Goal: Transaction & Acquisition: Purchase product/service

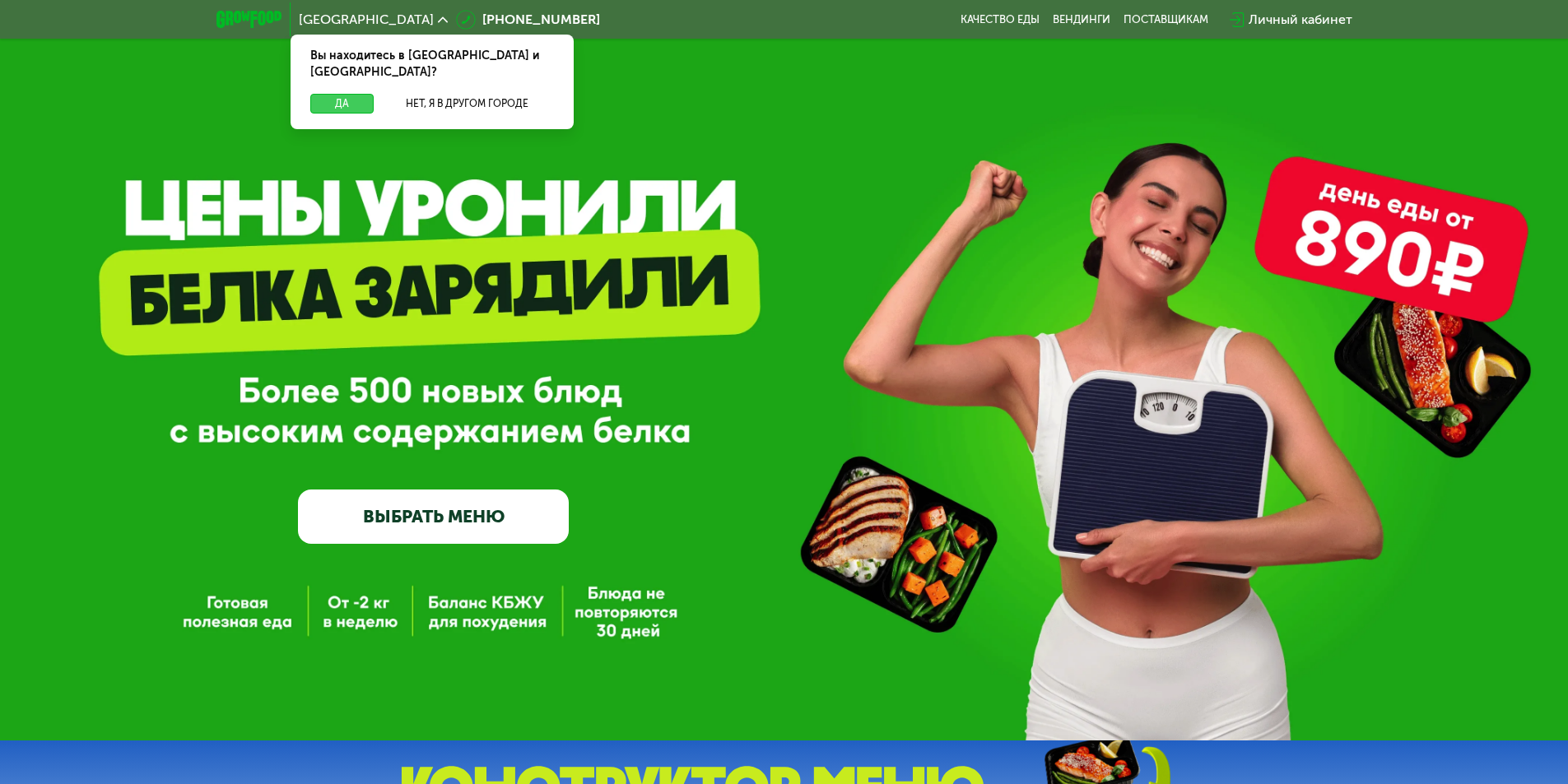
click at [328, 94] on button "Да" at bounding box center [342, 104] width 63 height 20
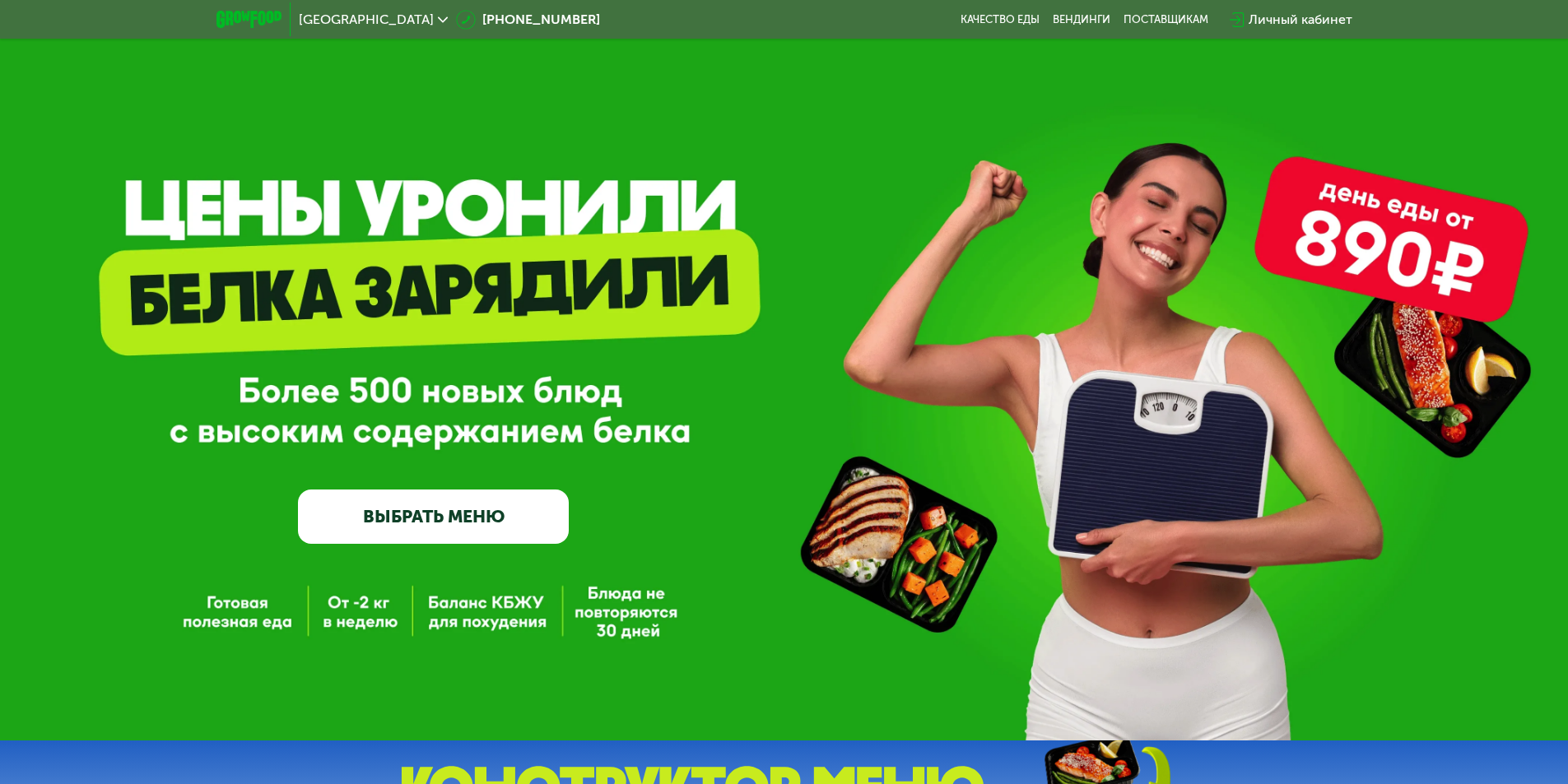
click at [419, 509] on link "ВЫБРАТЬ МЕНЮ" at bounding box center [434, 517] width 271 height 55
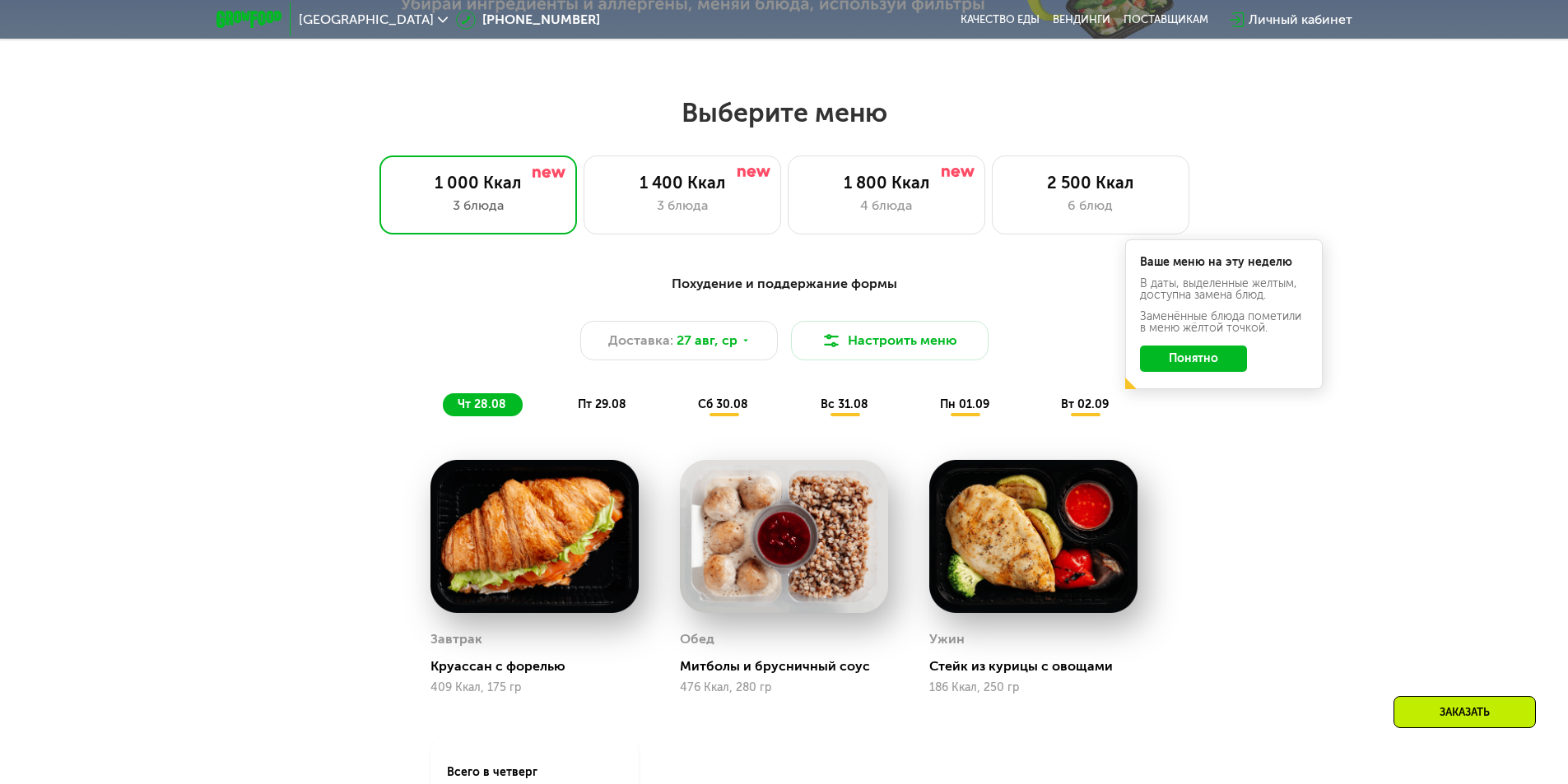
scroll to position [888, 0]
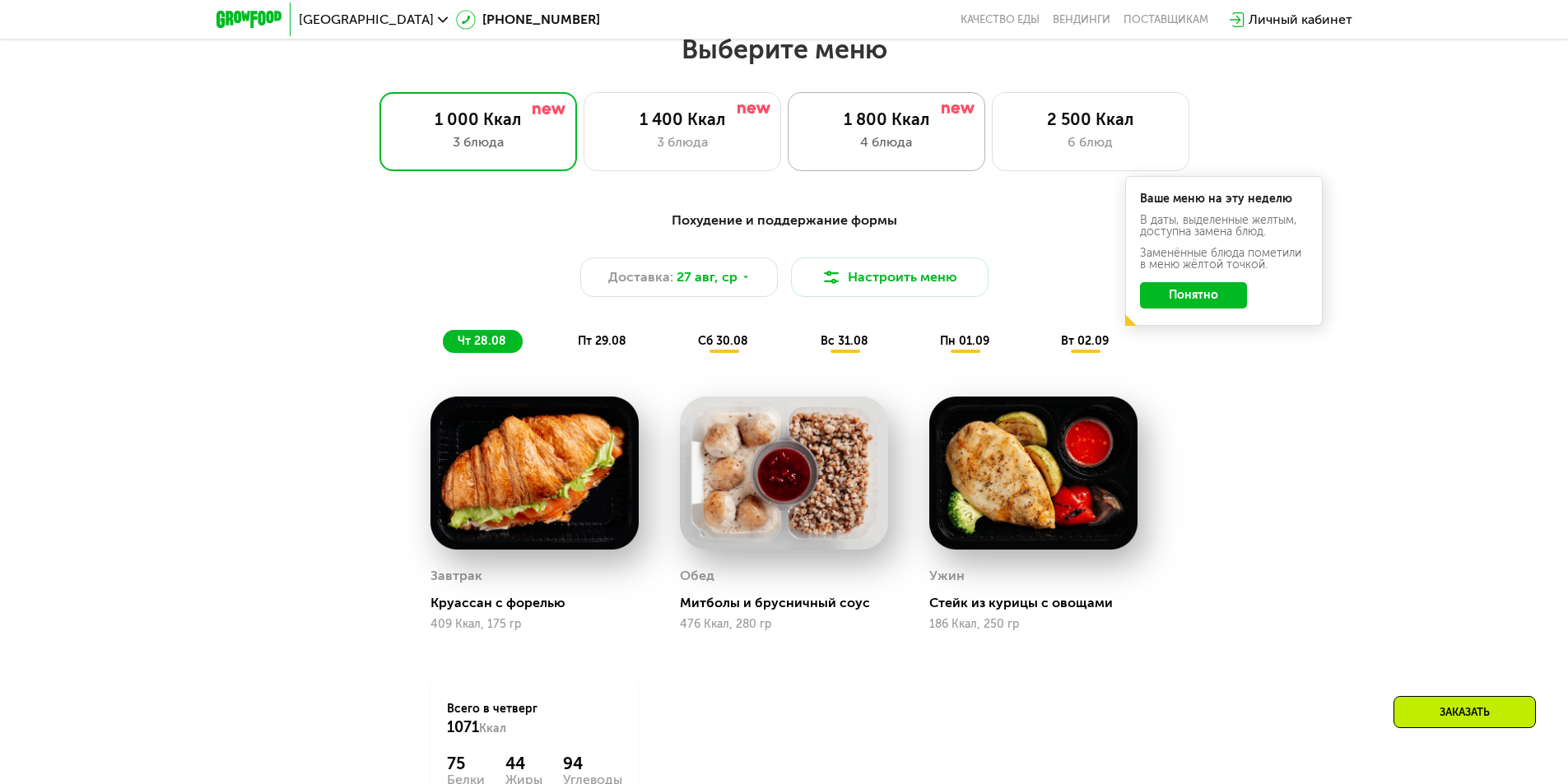
click at [879, 129] on div "1 800 Ккал" at bounding box center [886, 119] width 163 height 20
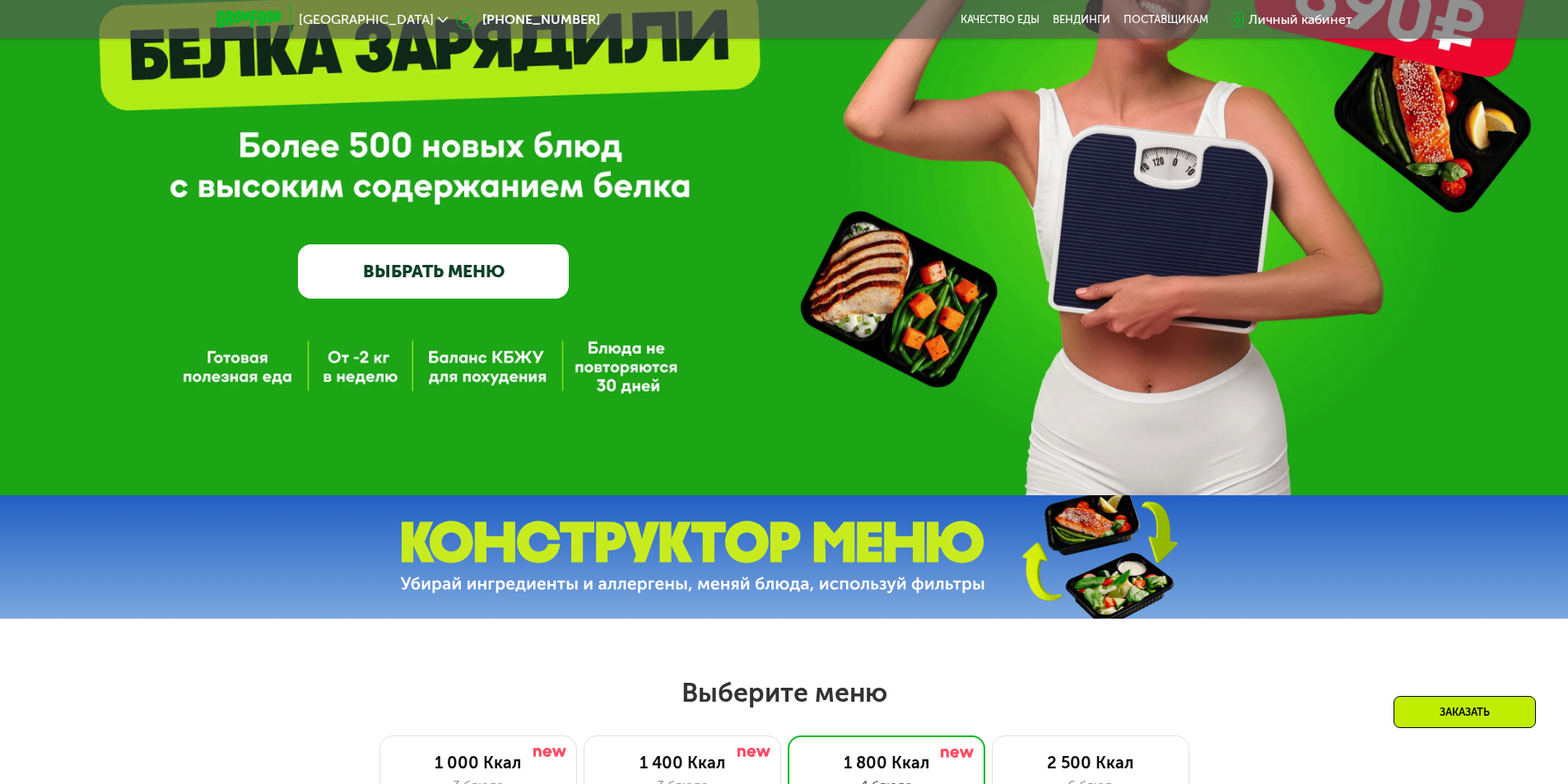
scroll to position [66, 0]
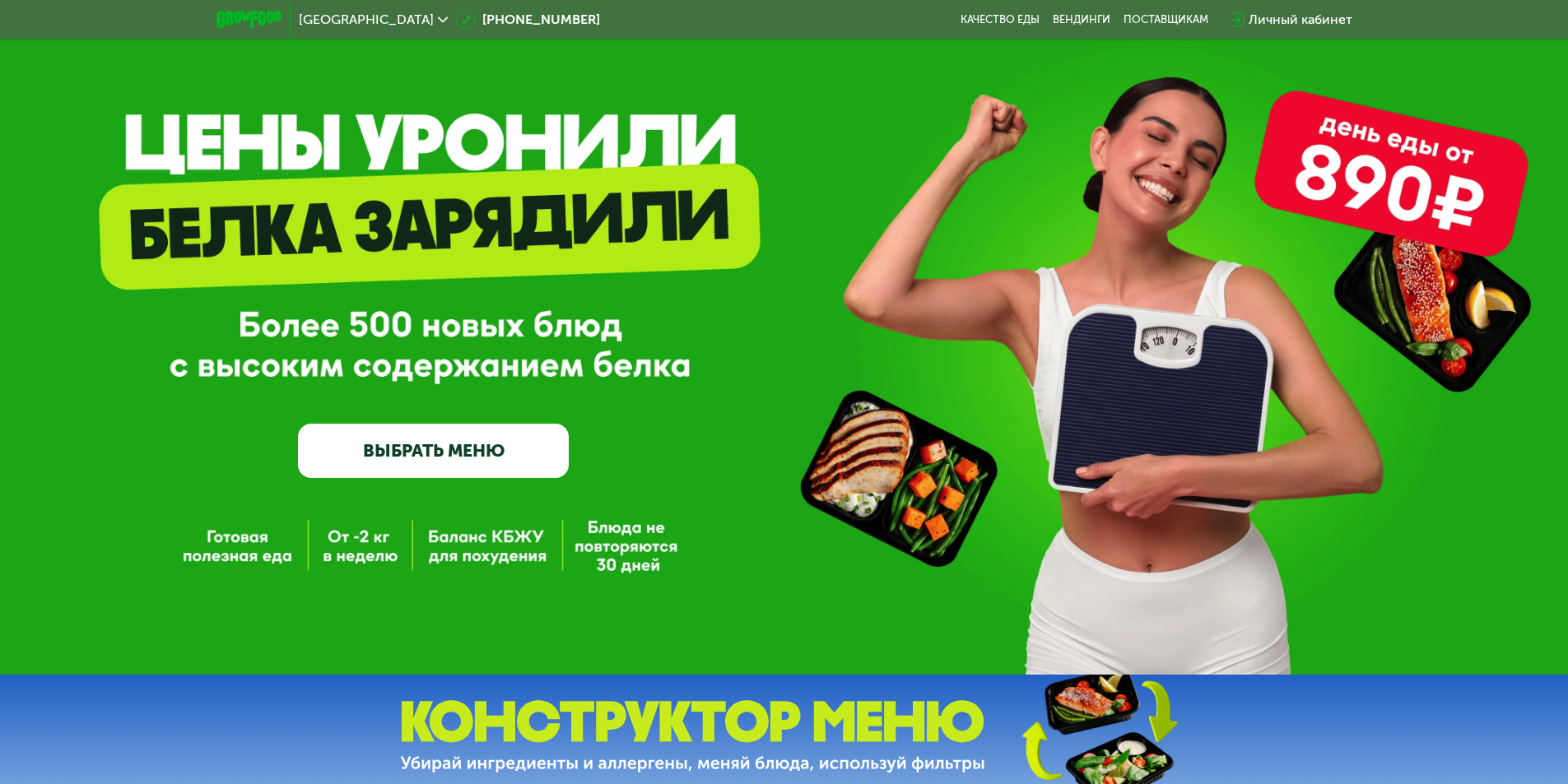
click at [410, 439] on link "ВЫБРАТЬ МЕНЮ" at bounding box center [434, 451] width 271 height 55
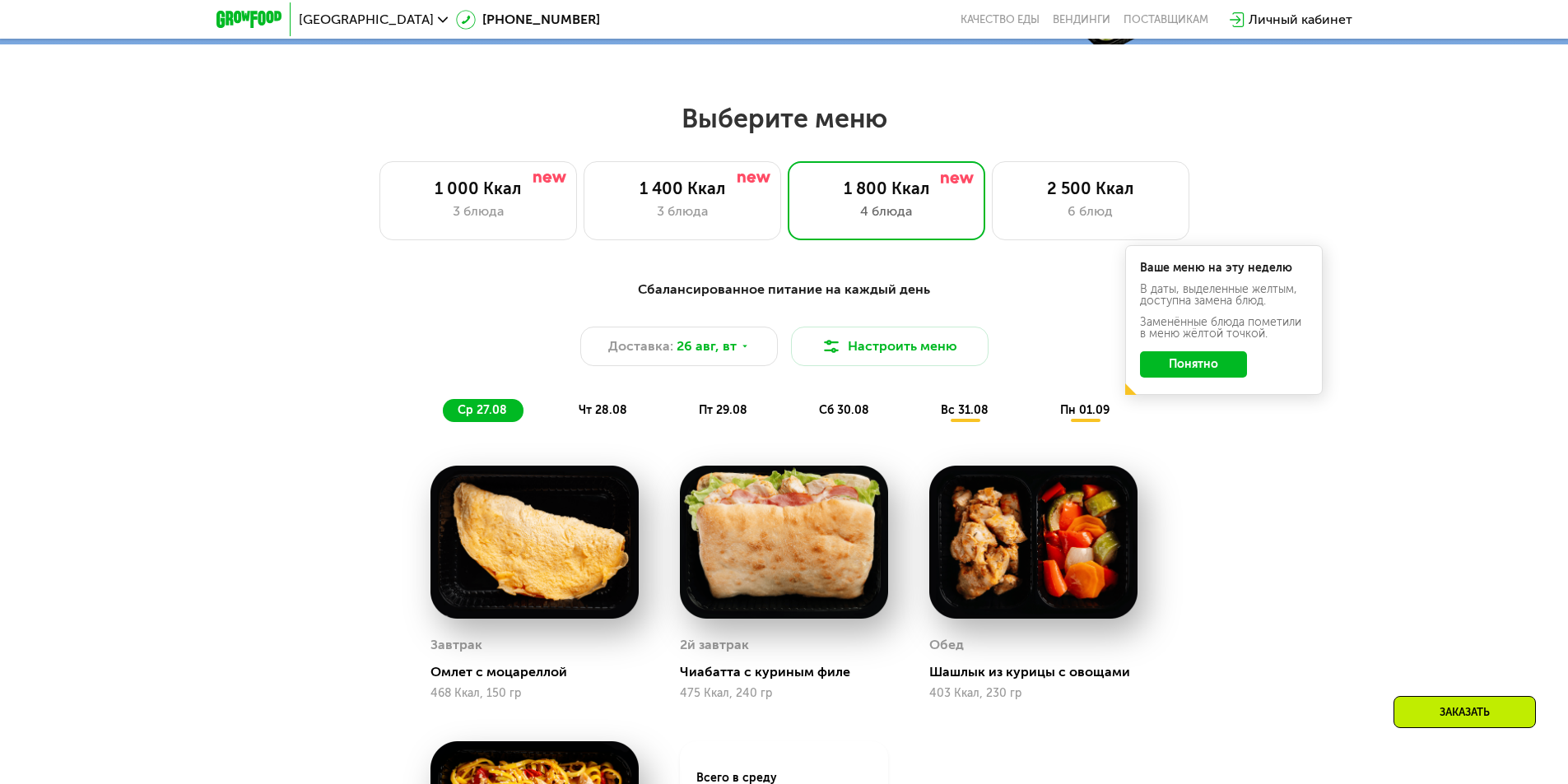
scroll to position [888, 0]
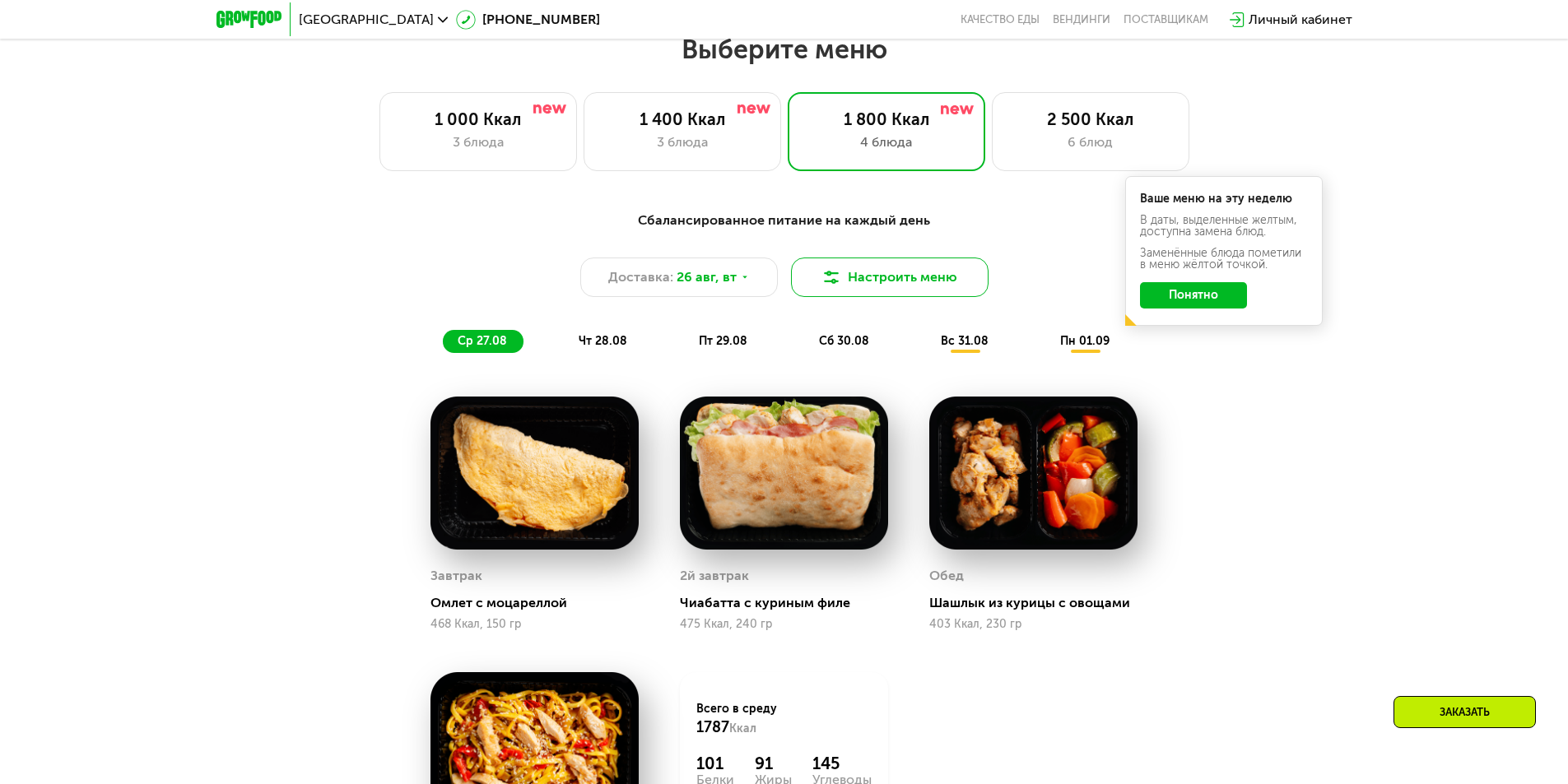
click at [846, 276] on button "Настроить меню" at bounding box center [889, 278] width 198 height 40
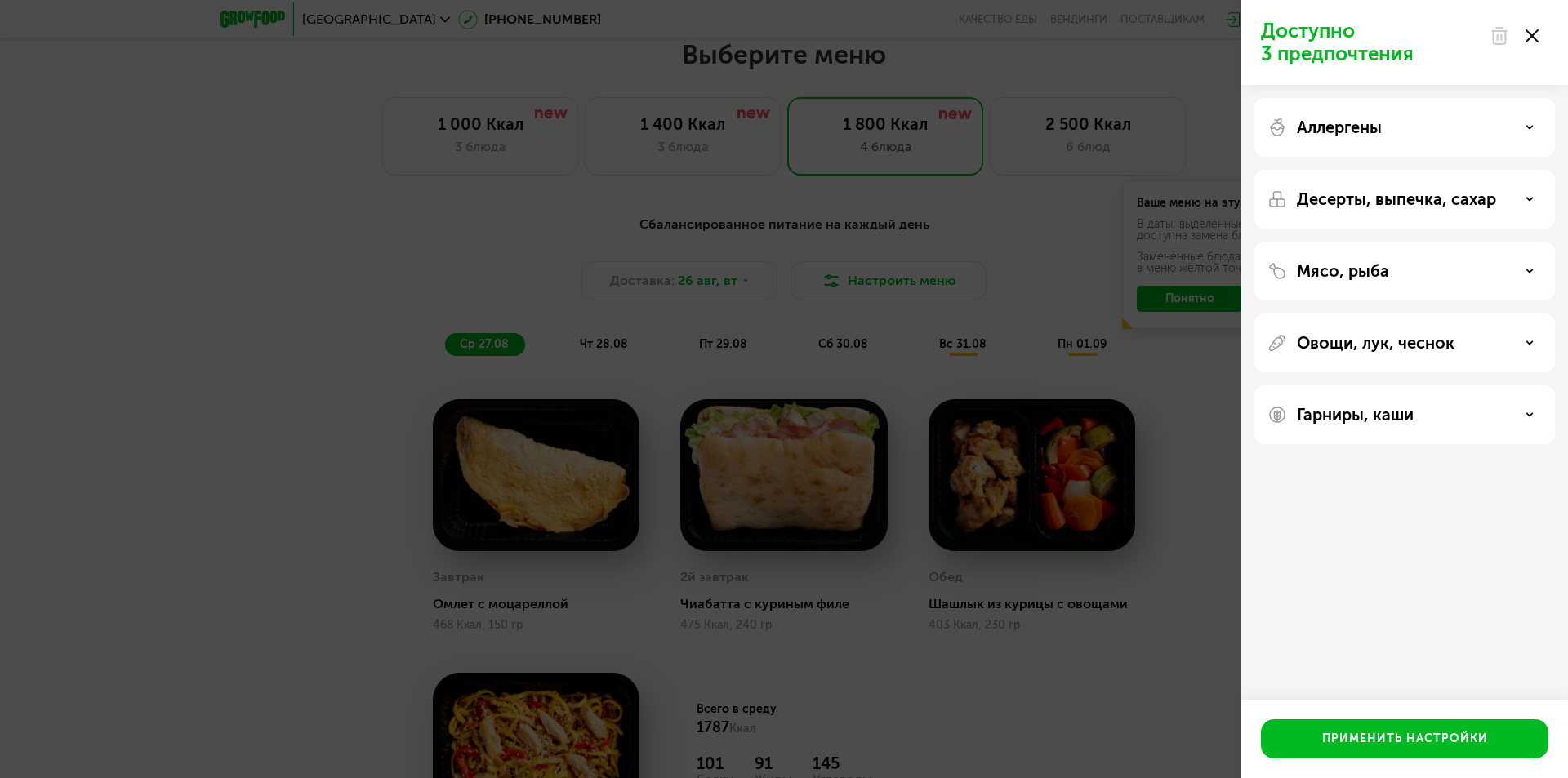
click at [283, 215] on div "Доступно 3 предпочтения Аллергены Десерты, выпечка, сахар Мясо, рыба Овощи, лук…" at bounding box center [784, 389] width 1568 height 778
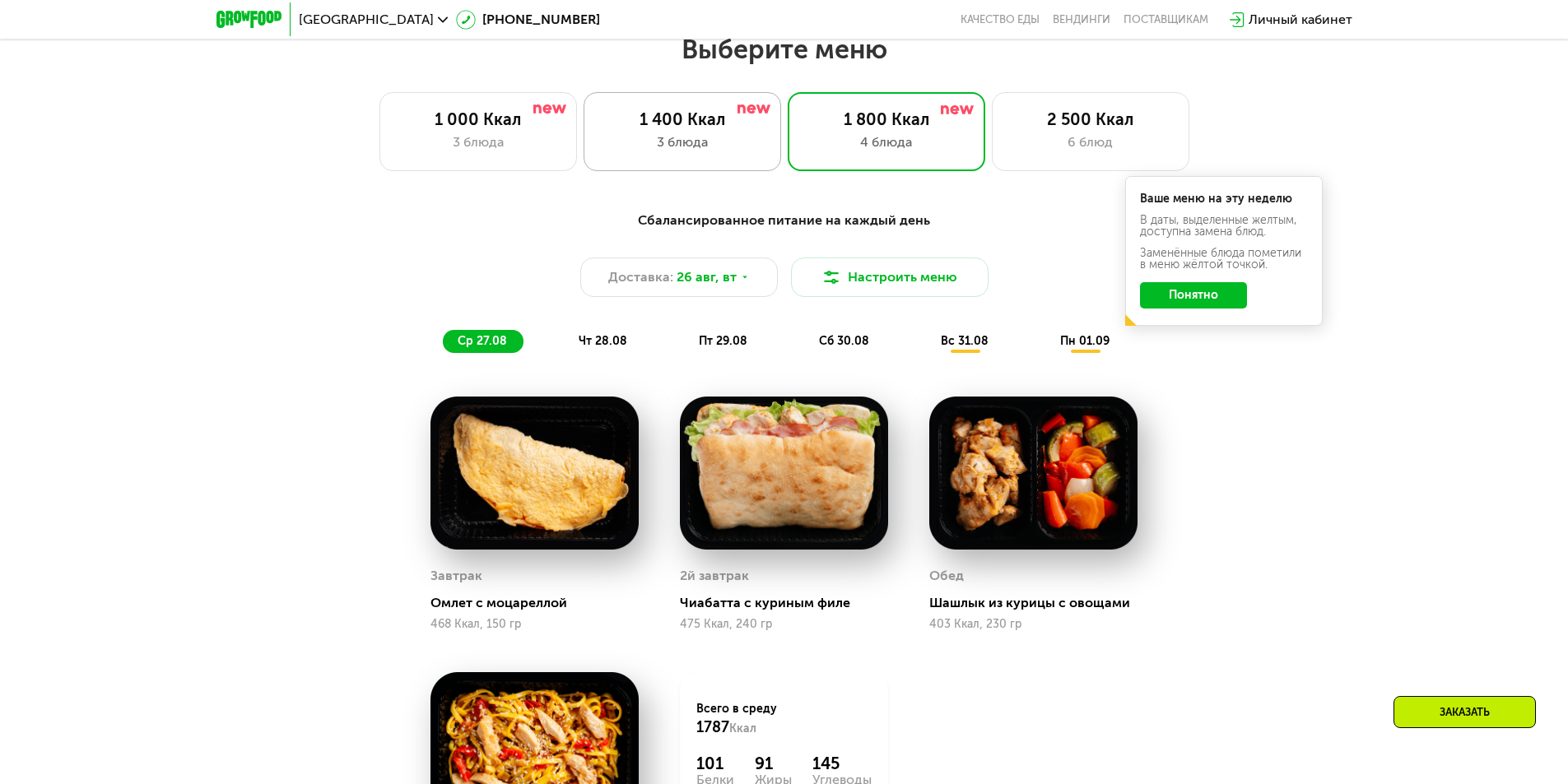
click at [718, 116] on div "1 400 Ккал" at bounding box center [681, 119] width 163 height 20
